Goal: Task Accomplishment & Management: Use online tool/utility

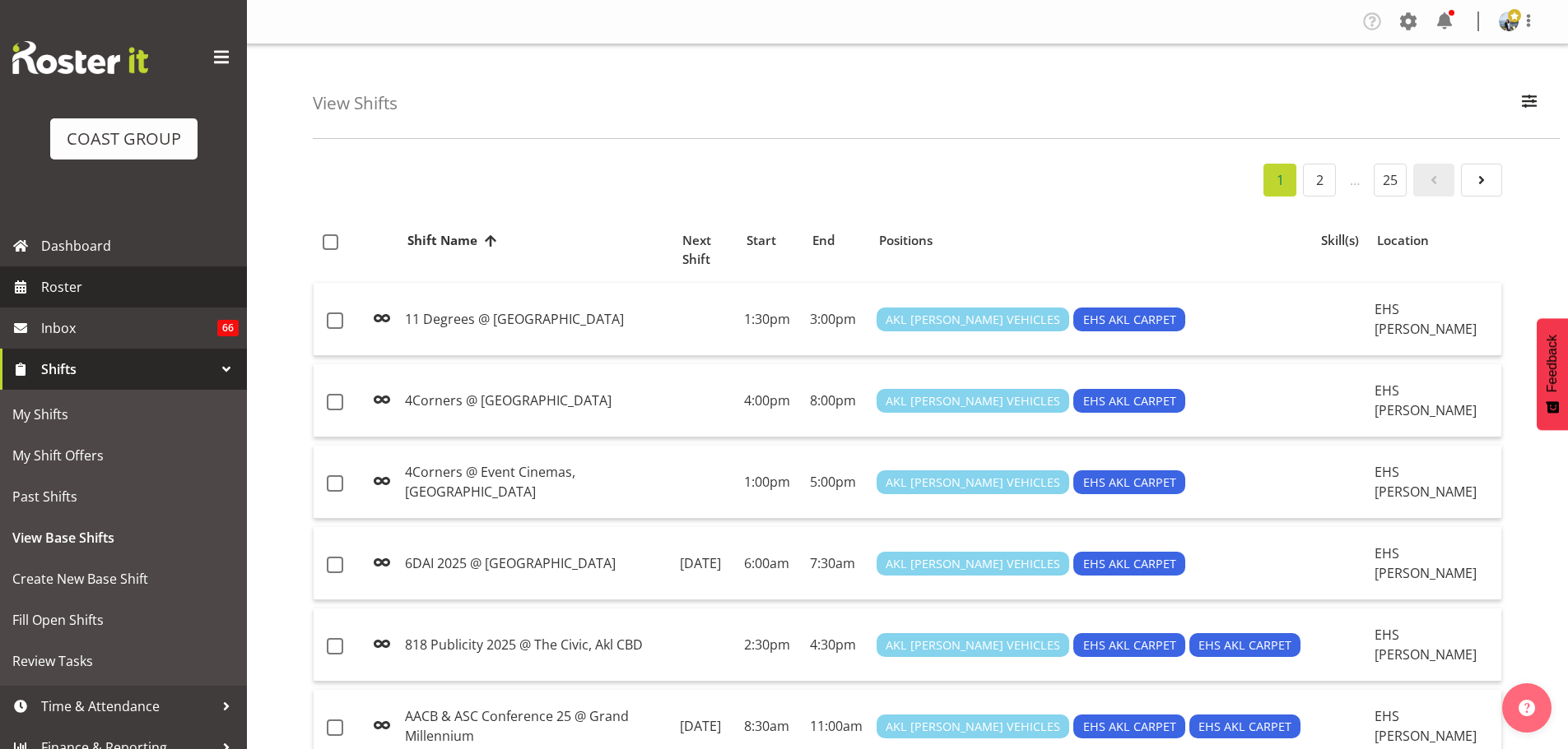
scroll to position [1139, 0]
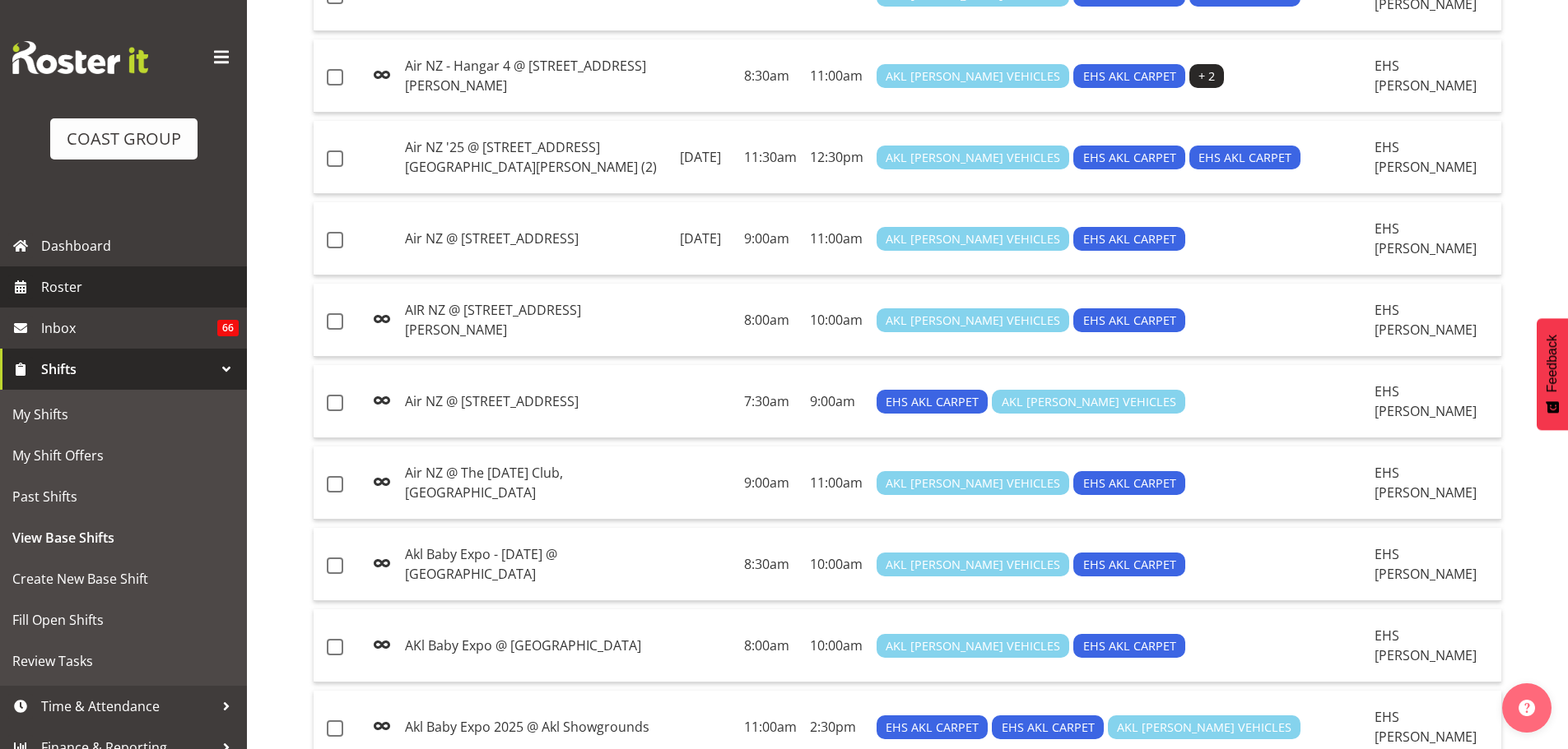
click at [80, 279] on span "Roster" at bounding box center [139, 286] width 198 height 25
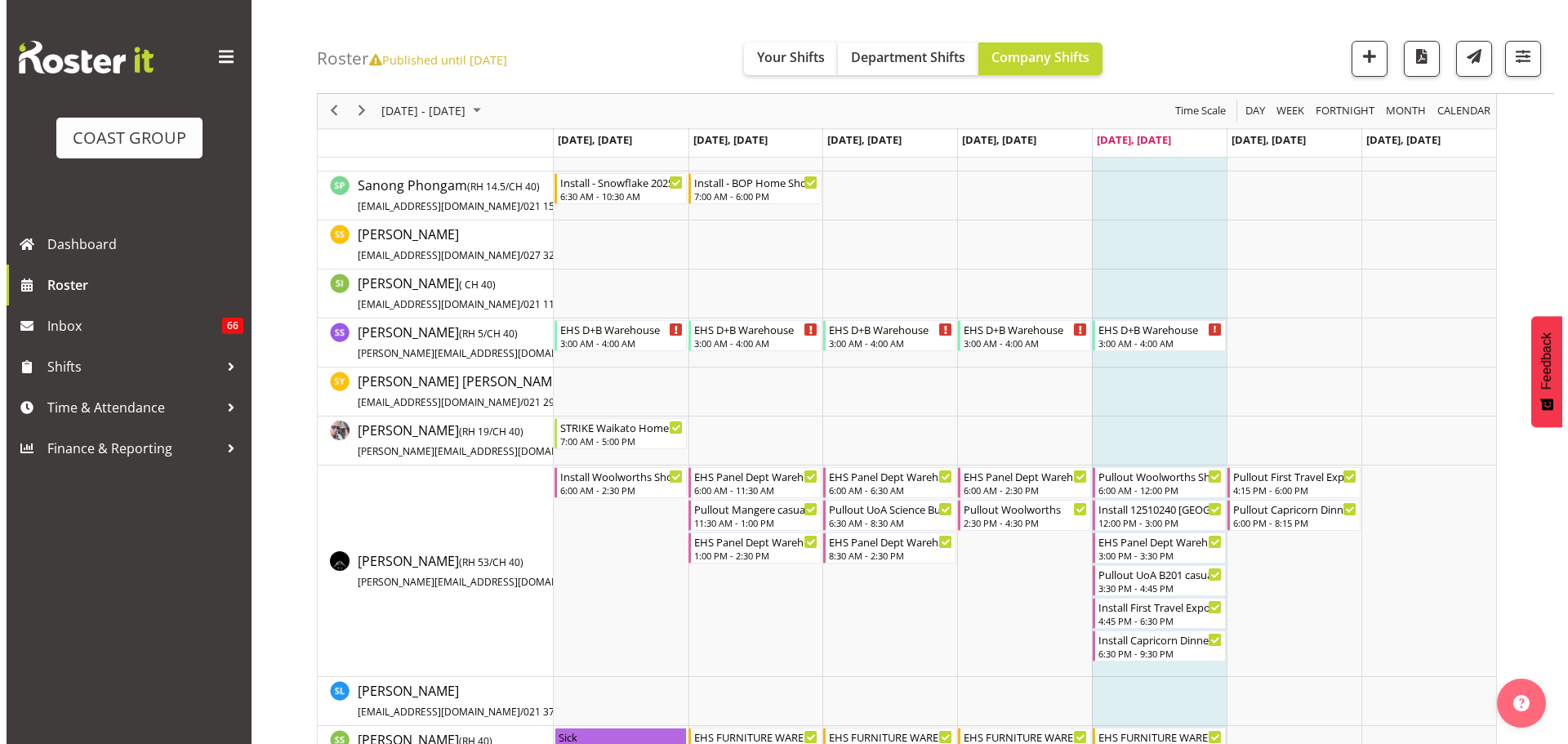
scroll to position [6676, 0]
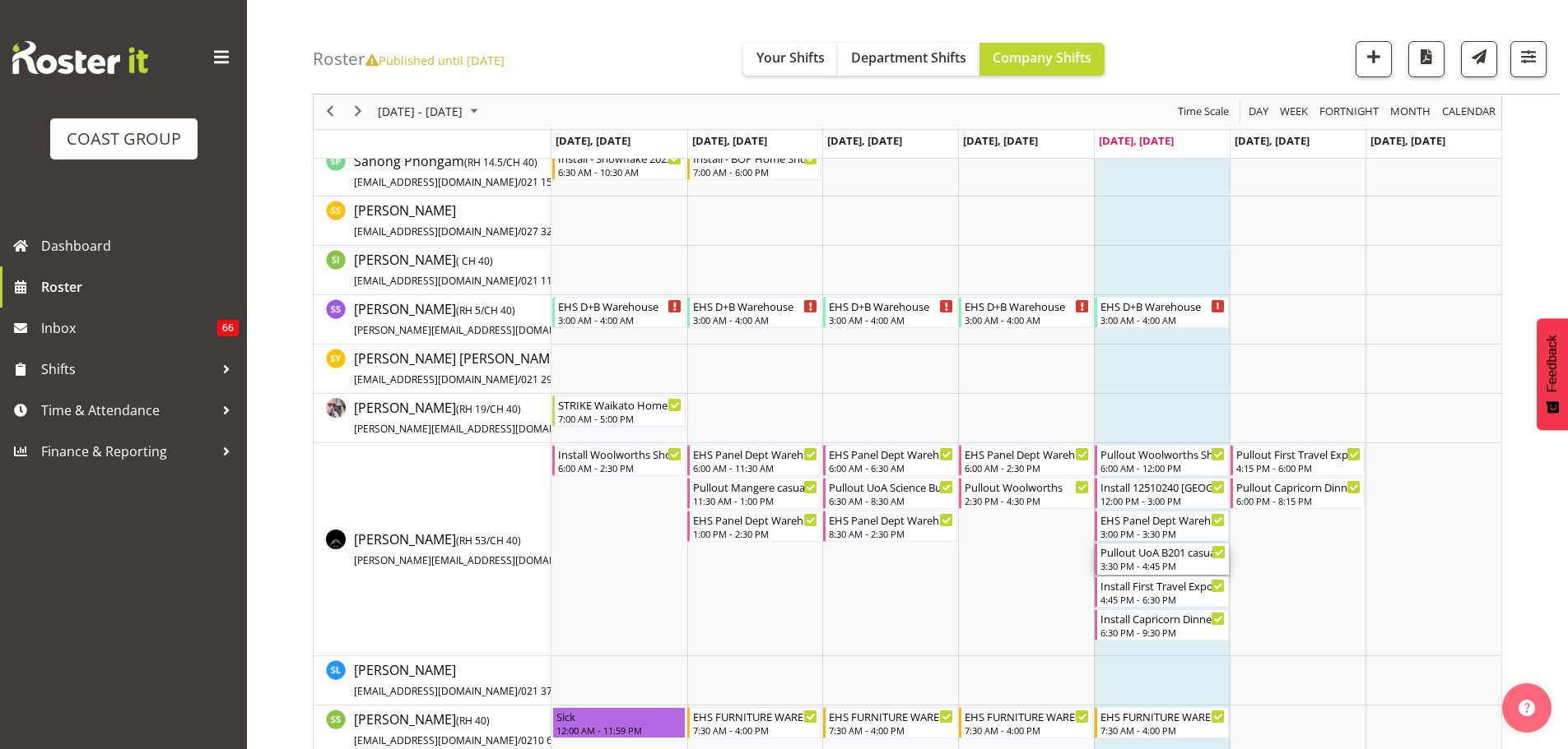
click at [1157, 560] on div "Pullout UoA B201 casual. Out at 4pm. 3:30 PM - 4:45 PM" at bounding box center [1163, 559] width 125 height 32
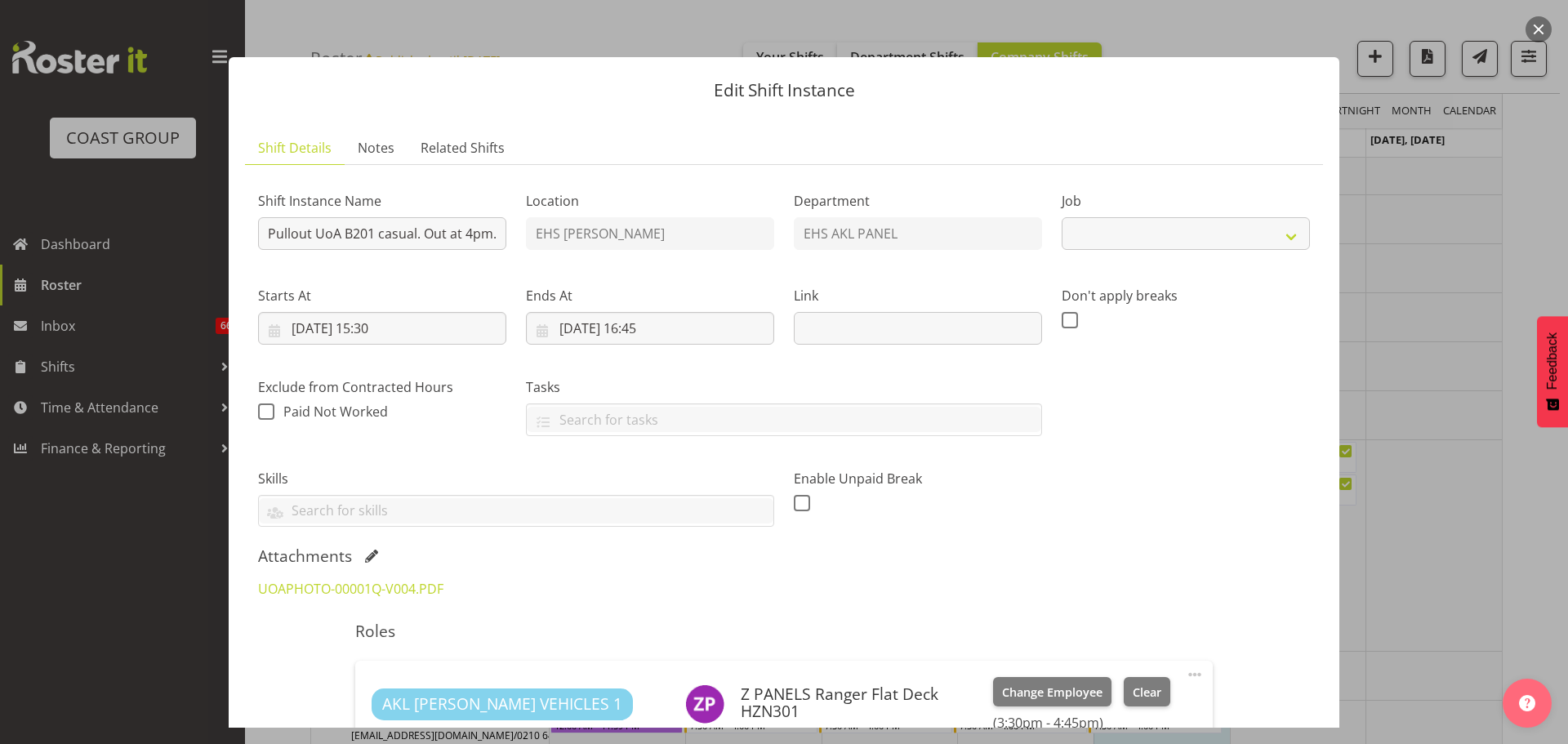
select select "8654"
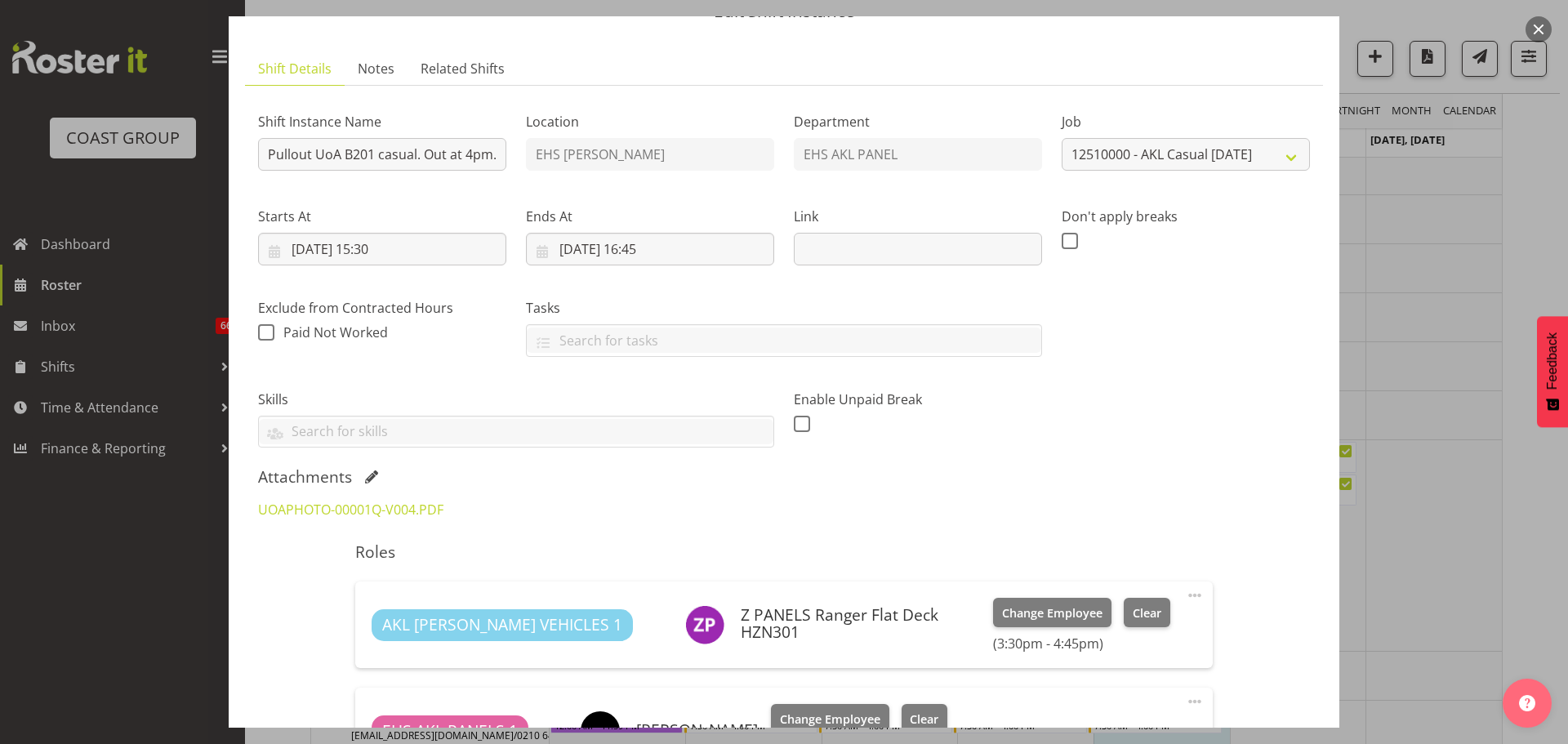
scroll to position [163, 0]
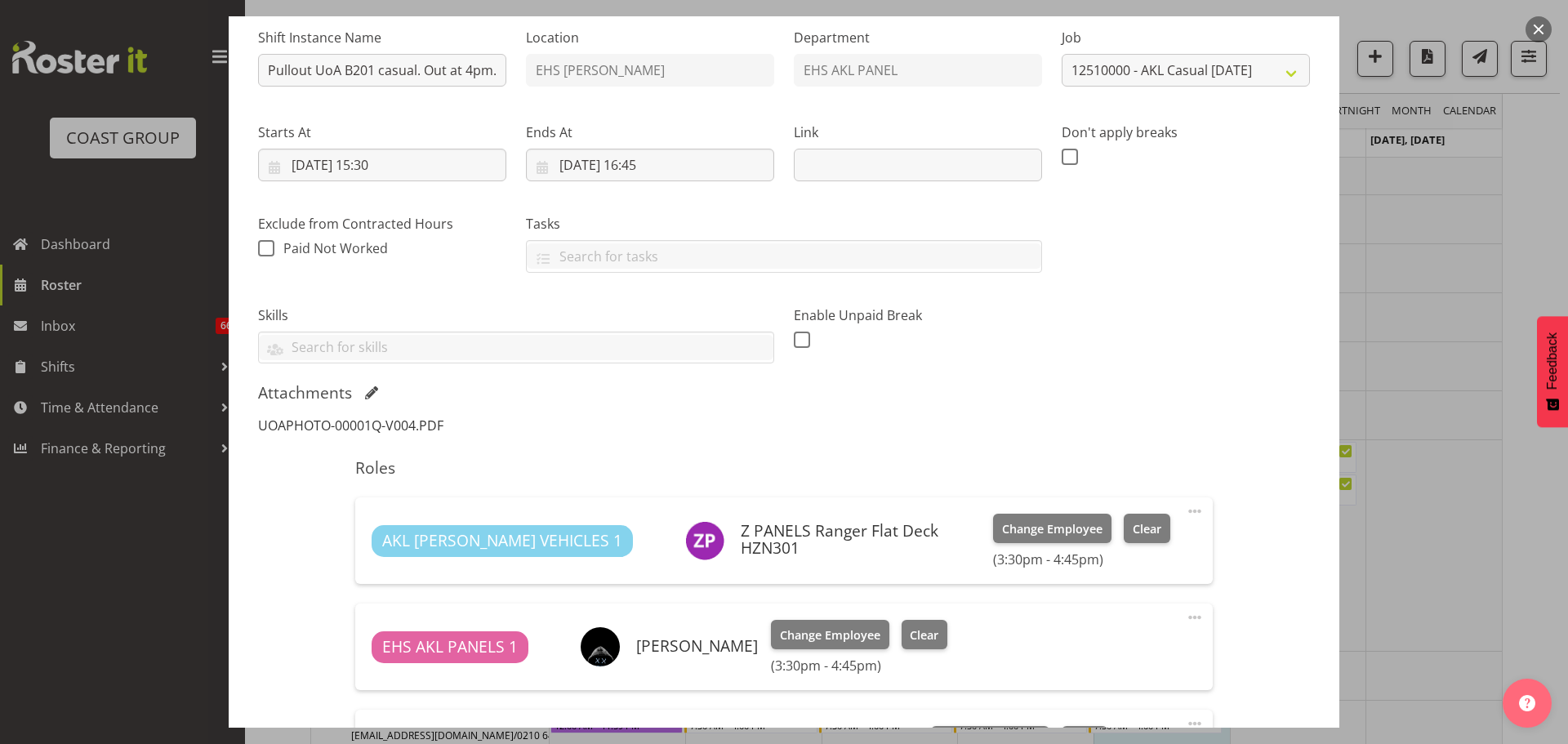
click at [391, 420] on link "UOAPHOTO-00001Q-V004.PDF" at bounding box center [351, 426] width 185 height 18
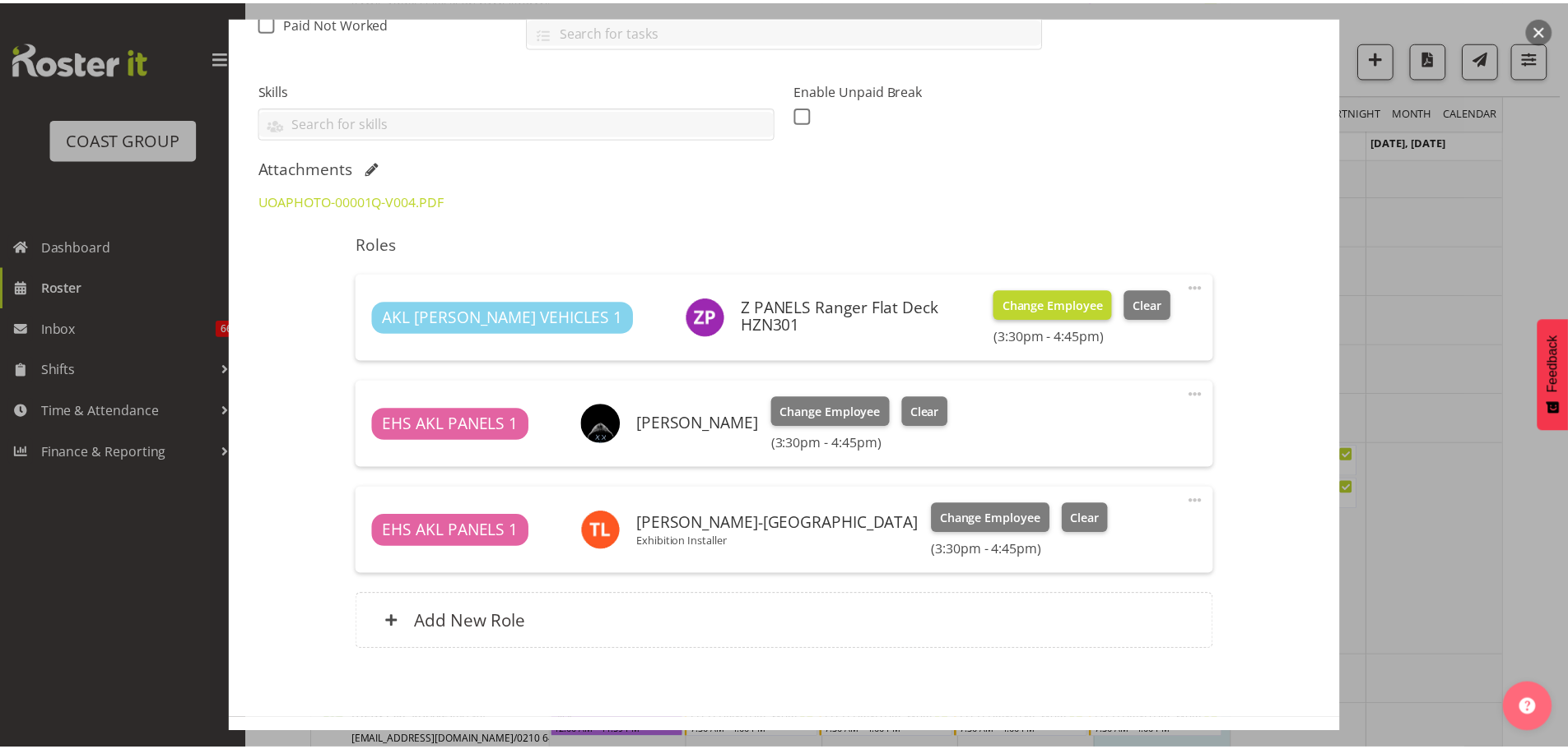
scroll to position [456, 0]
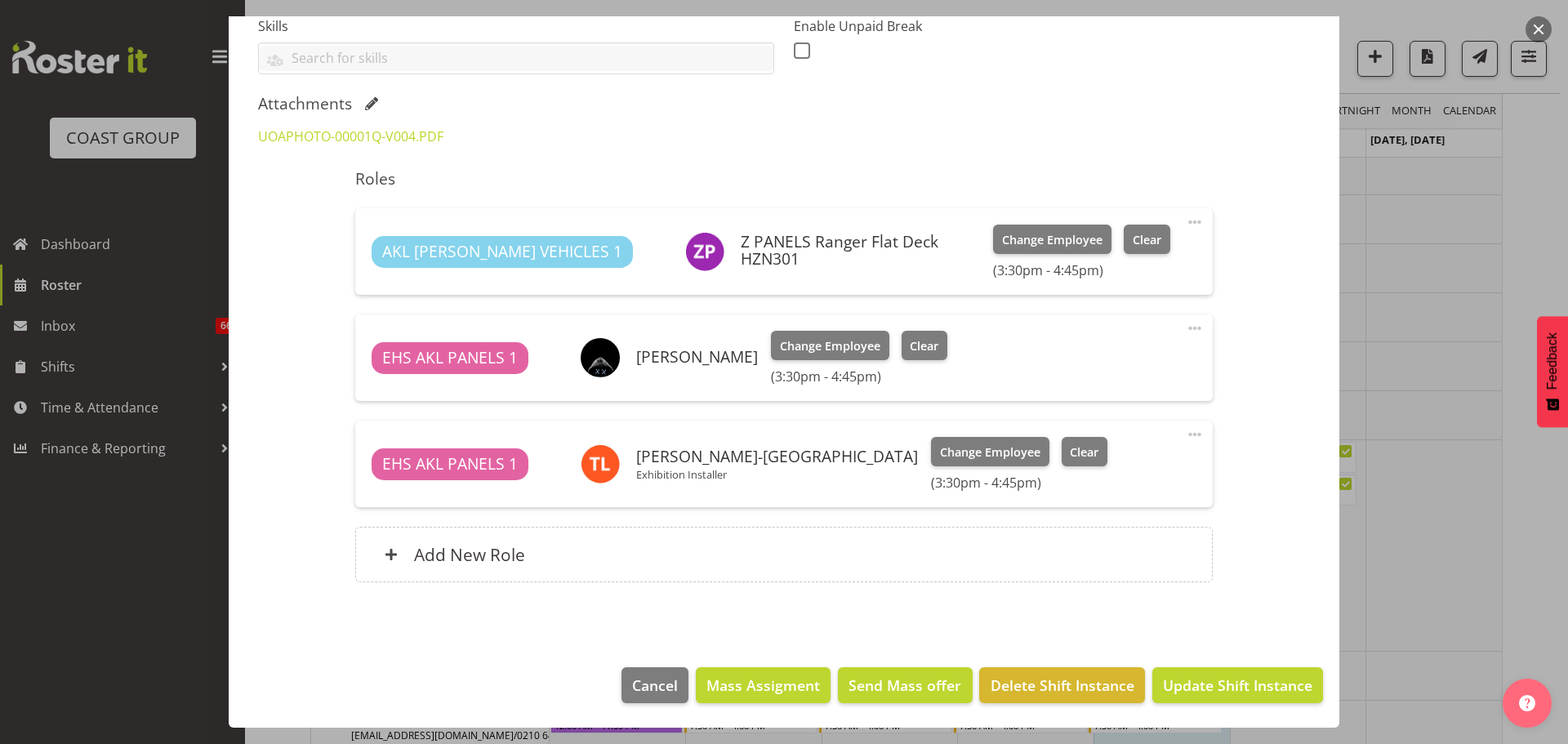
click at [1390, 331] on div at bounding box center [784, 372] width 1568 height 744
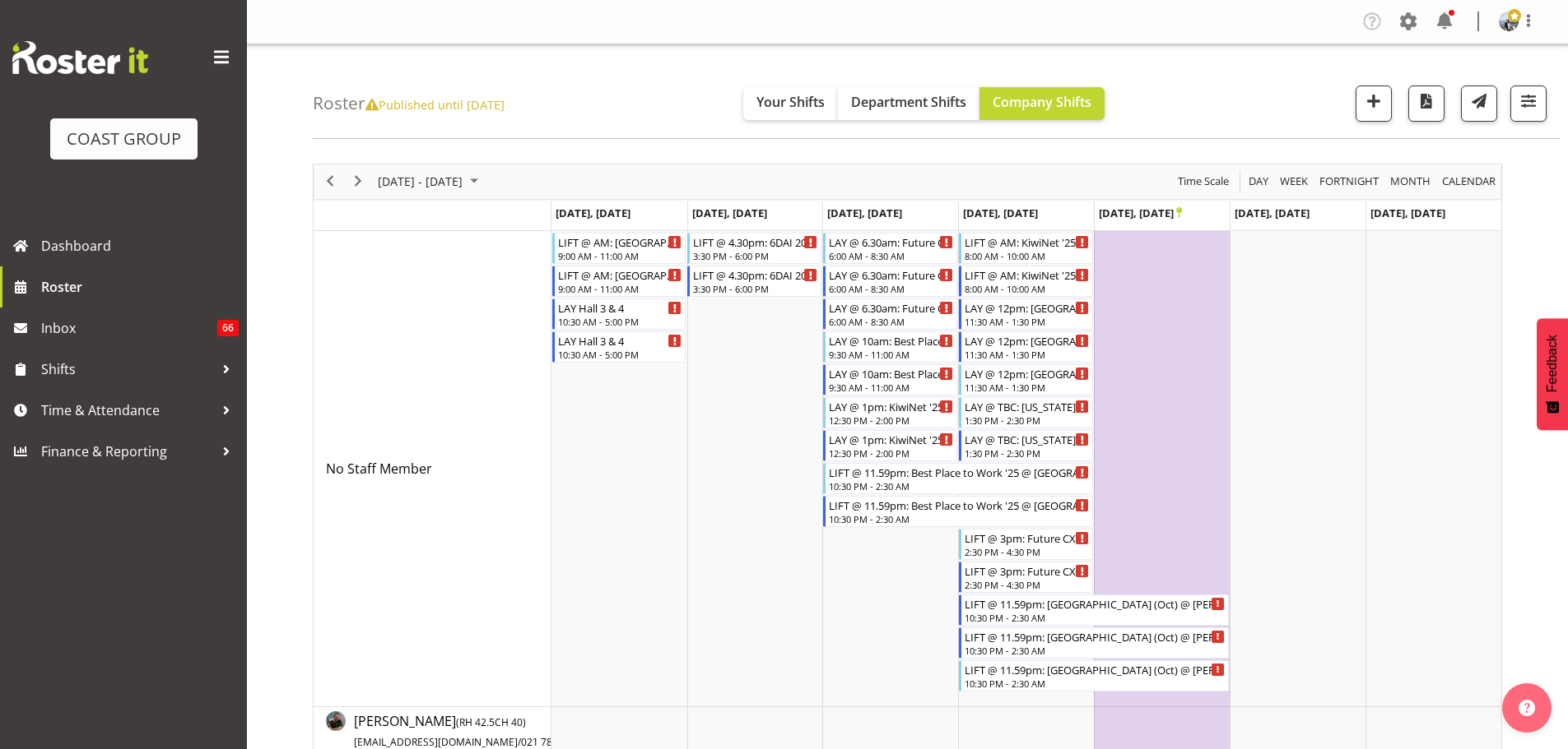
scroll to position [329, 0]
